Goal: Transaction & Acquisition: Book appointment/travel/reservation

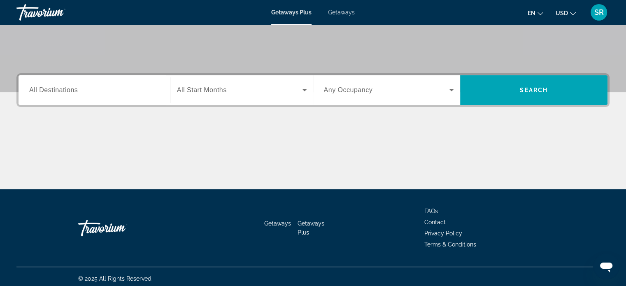
scroll to position [158, 0]
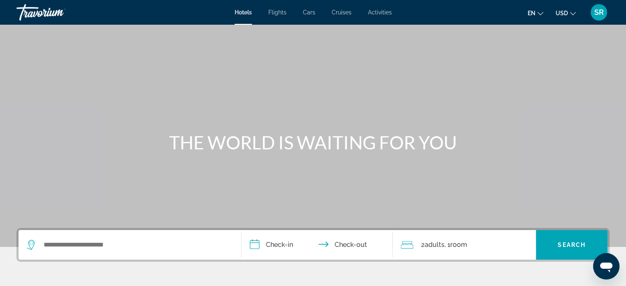
click at [305, 9] on span "Cars" at bounding box center [309, 12] width 12 height 7
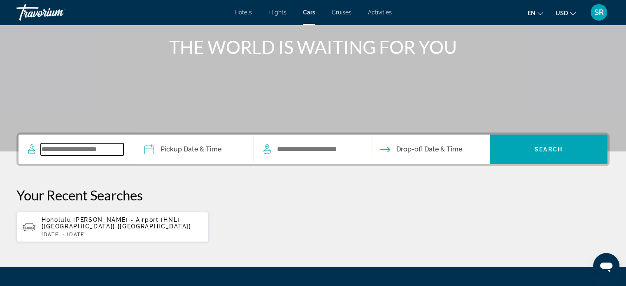
click at [101, 150] on input "Search widget" at bounding box center [82, 149] width 83 height 12
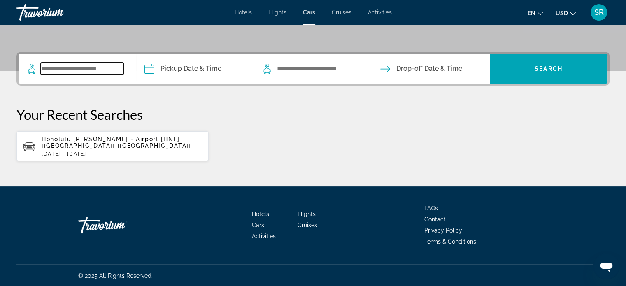
scroll to position [177, 0]
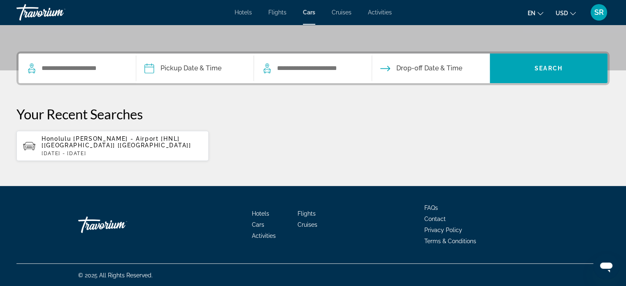
click at [101, 151] on p "[DATE] - [DATE]" at bounding box center [122, 154] width 160 height 6
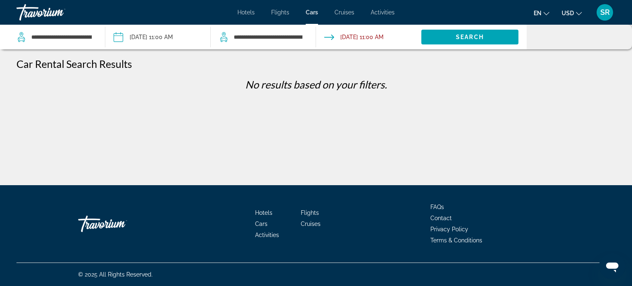
click at [180, 42] on input "Pickup date: Oct 26, 2025 11:00 AM" at bounding box center [157, 38] width 109 height 27
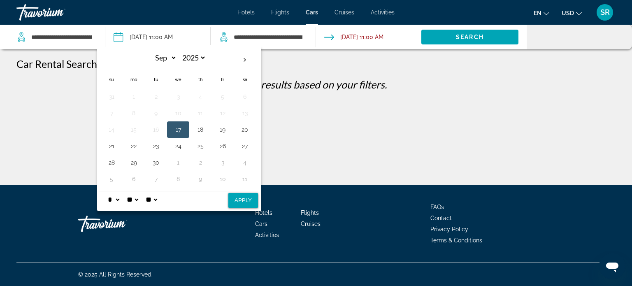
click at [359, 74] on div "Car Rental Search Results No results based on your filters." at bounding box center [315, 77] width 599 height 39
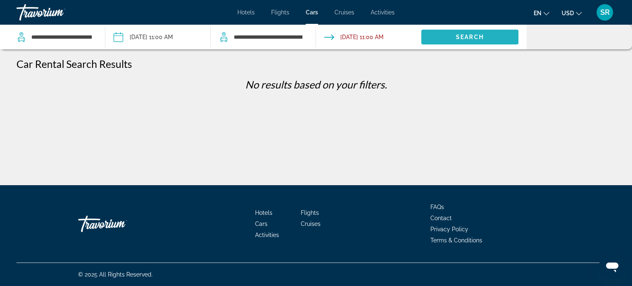
click at [459, 36] on span "Search" at bounding box center [470, 37] width 28 height 7
click at [283, 90] on p "No results based on your filters." at bounding box center [315, 84] width 607 height 12
